Goal: Task Accomplishment & Management: Use online tool/utility

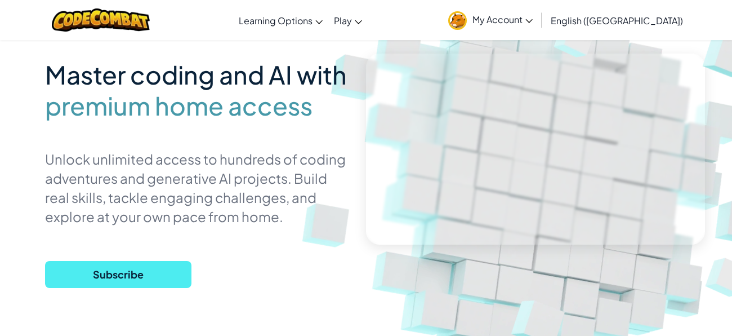
scroll to position [78, 0]
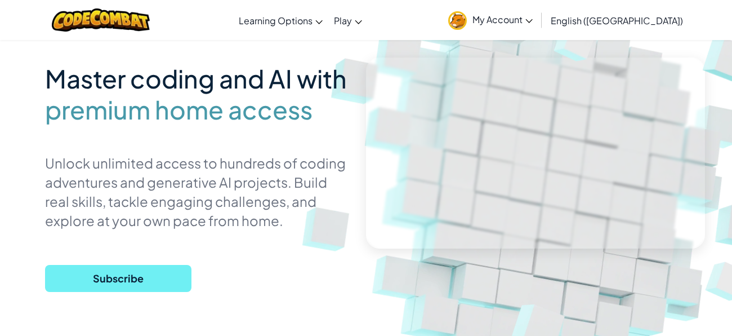
click at [122, 267] on span "Subscribe" at bounding box center [118, 278] width 146 height 27
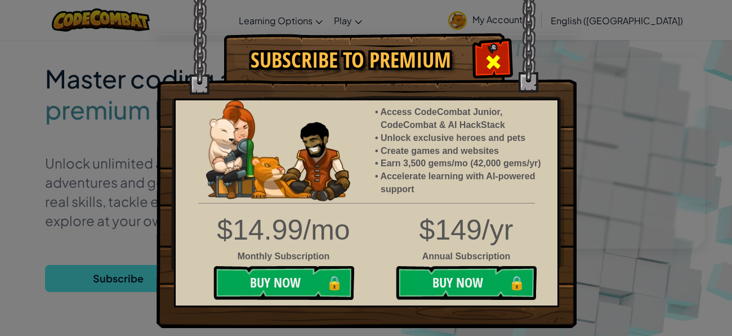
click at [485, 65] on span at bounding box center [493, 62] width 18 height 18
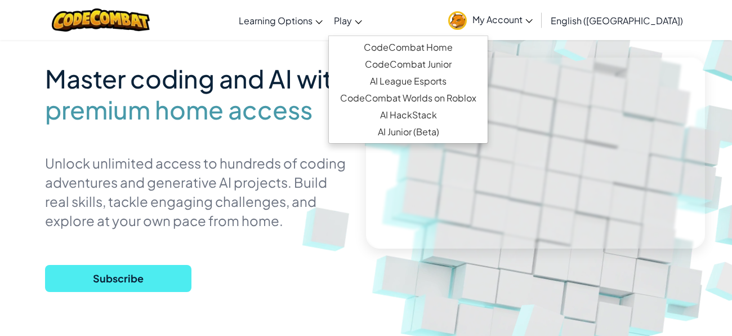
click at [352, 18] on span "Play" at bounding box center [343, 21] width 18 height 12
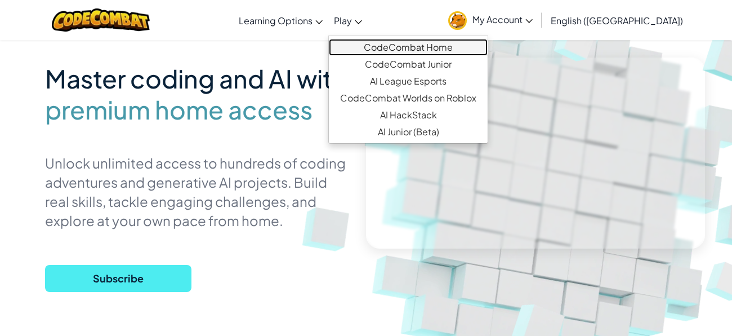
click at [479, 44] on link "CodeCombat Home" at bounding box center [408, 47] width 159 height 17
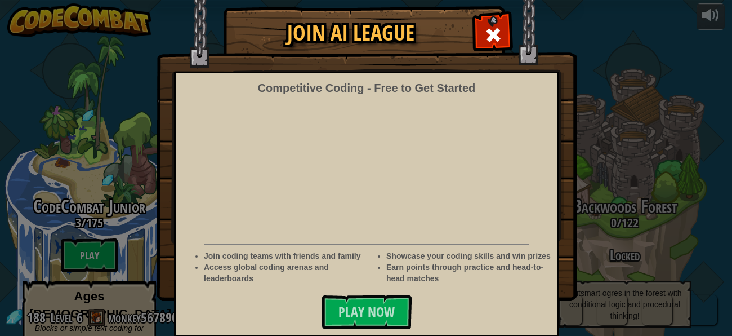
scroll to position [27, 0]
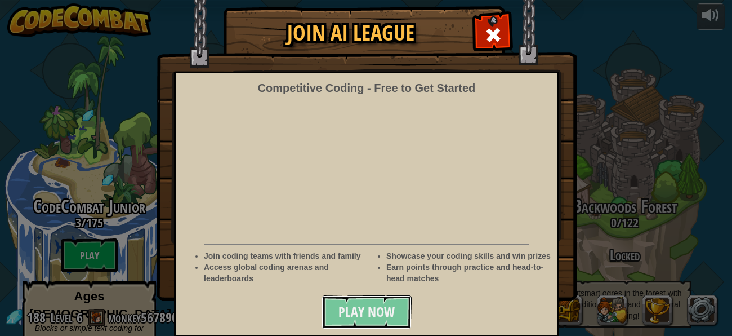
click at [362, 307] on span "Play Now" at bounding box center [366, 311] width 56 height 18
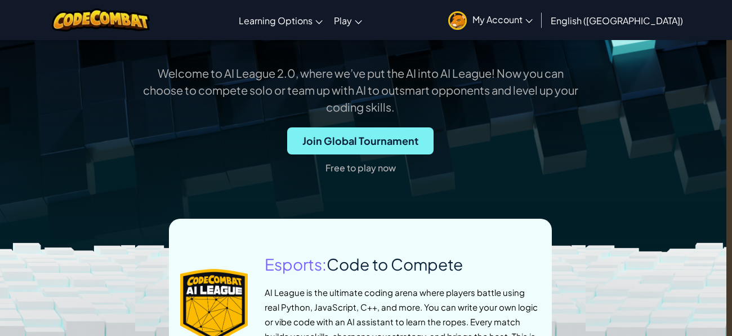
scroll to position [381, 7]
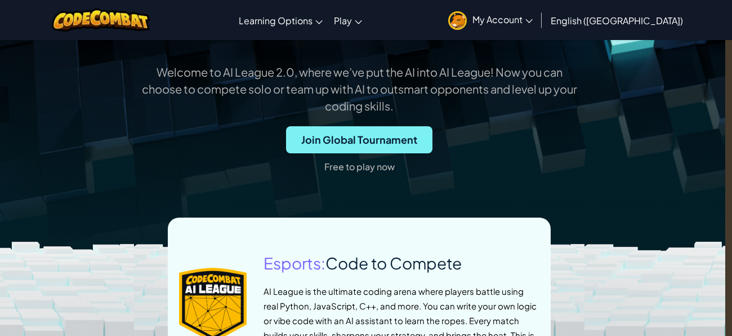
click at [345, 137] on span "Join Global Tournament" at bounding box center [359, 139] width 146 height 27
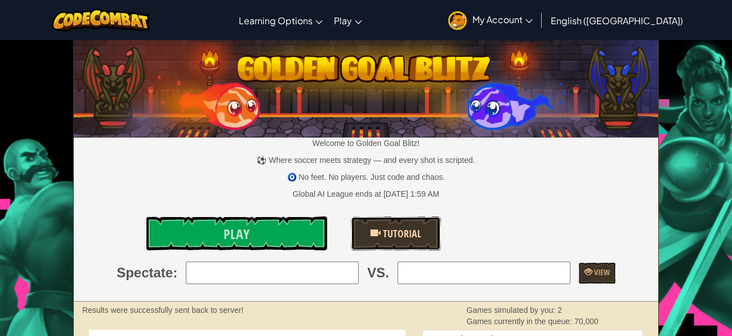
click at [363, 227] on link "Tutorial" at bounding box center [396, 233] width 90 height 34
click at [203, 235] on link "Play" at bounding box center [236, 233] width 180 height 34
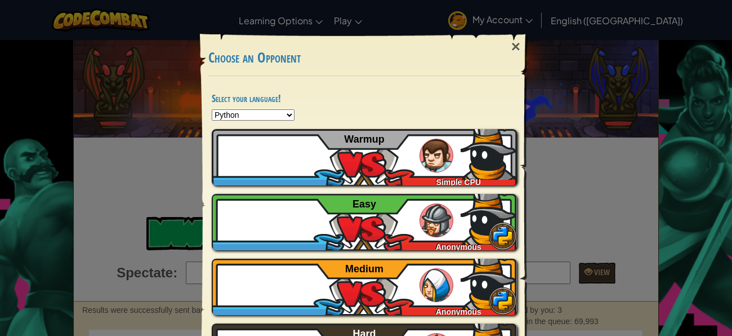
click at [225, 112] on select "Python JavaScript CoffeeScript Lua C++ Java (Experimental)" at bounding box center [253, 114] width 83 height 11
select select "javascript"
click at [212, 109] on select "Python JavaScript CoffeeScript Lua C++ Java (Experimental)" at bounding box center [253, 114] width 83 height 11
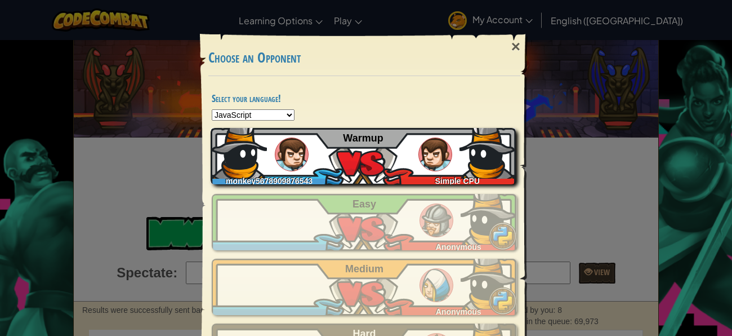
click at [280, 162] on img at bounding box center [292, 154] width 34 height 34
